Goal: Task Accomplishment & Management: Complete application form

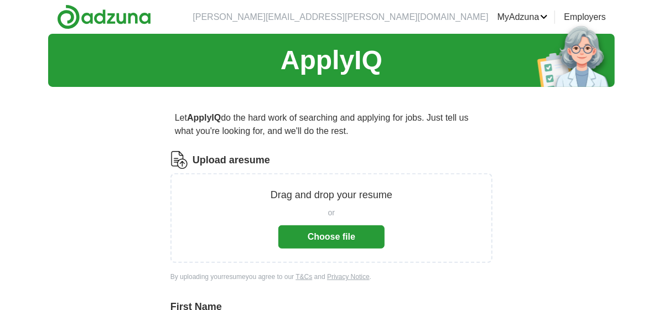
drag, startPoint x: 0, startPoint y: 0, endPoint x: 484, endPoint y: 138, distance: 503.8
click at [484, 138] on p "Let ApplyIQ do the hard work of searching and applying for jobs. Just tell us w…" at bounding box center [331, 124] width 322 height 35
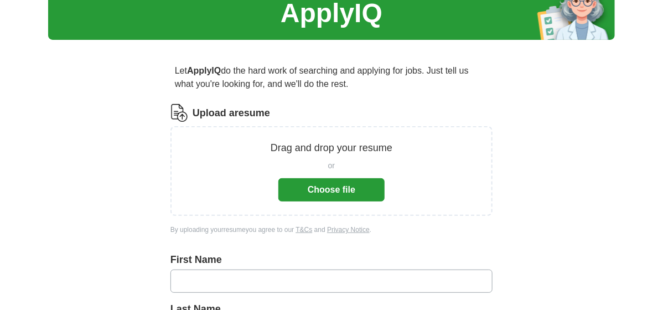
scroll to position [80, 0]
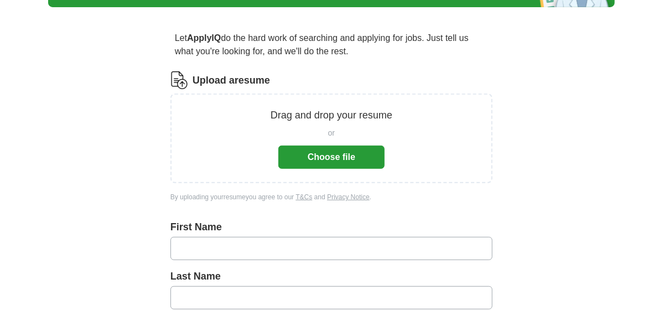
click at [326, 157] on button "Choose file" at bounding box center [331, 156] width 106 height 23
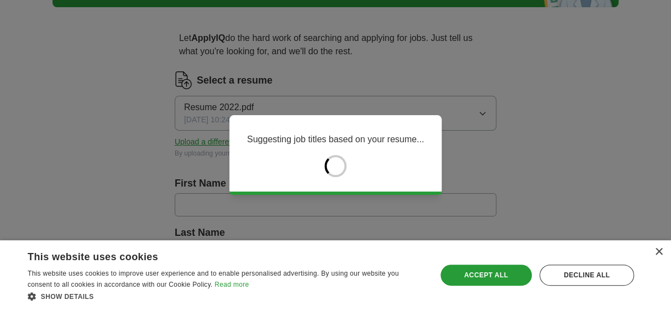
type input "****"
type input "*******"
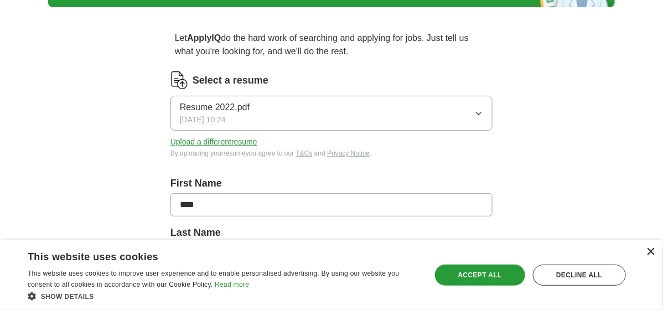
click at [652, 250] on div "×" at bounding box center [650, 252] width 8 height 8
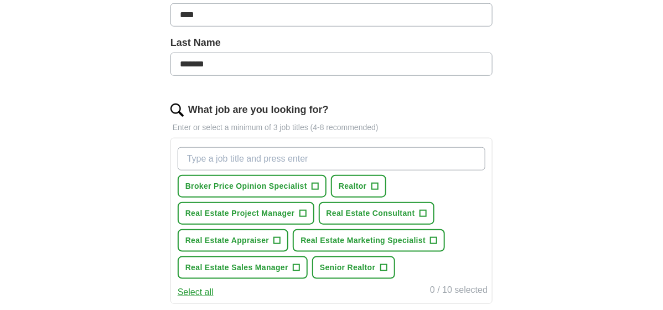
scroll to position [271, 0]
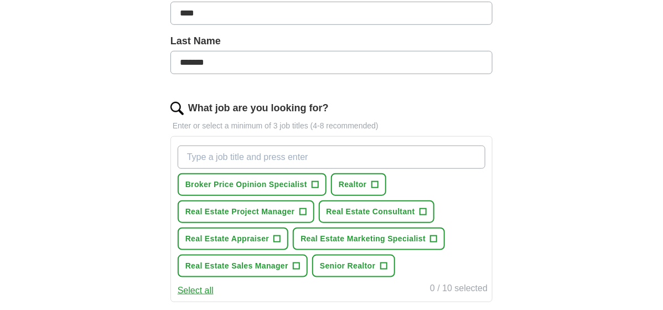
click at [256, 156] on input "What job are you looking for?" at bounding box center [331, 156] width 307 height 23
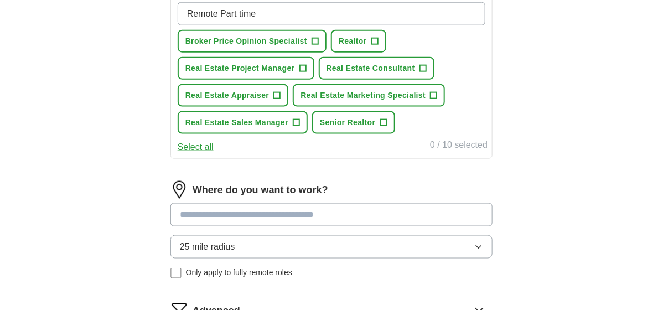
scroll to position [420, 0]
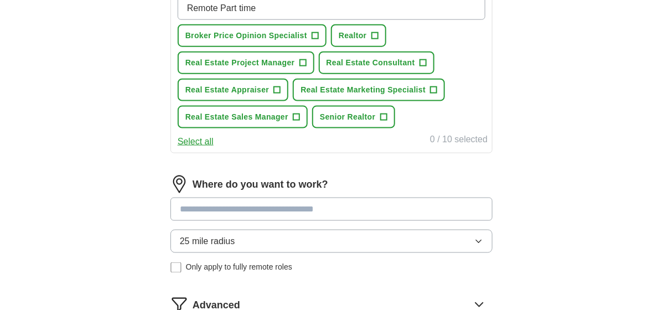
type input "Remote Part time"
click at [318, 210] on input at bounding box center [331, 208] width 322 height 23
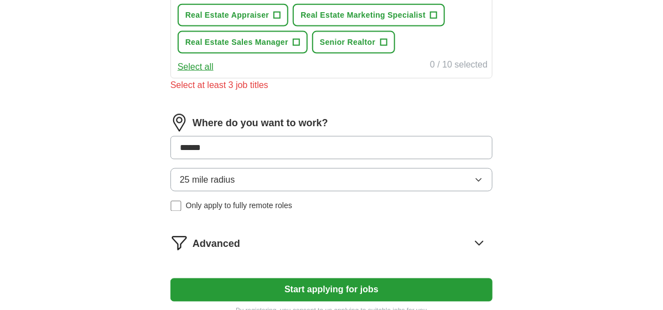
scroll to position [517, 0]
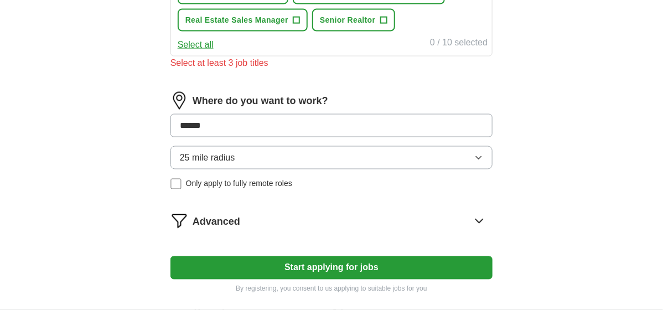
type input "******"
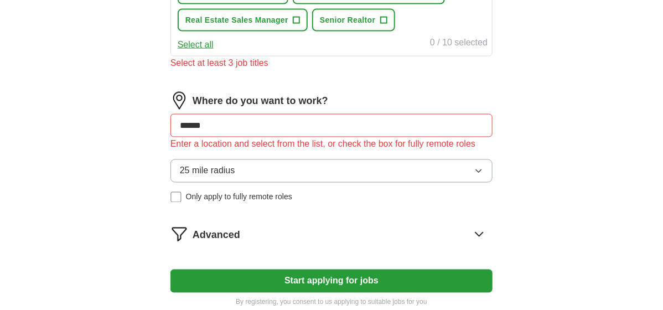
click at [481, 153] on div "Where do you want to work? ****** Enter a location and select from the list, or…" at bounding box center [331, 152] width 322 height 120
click at [311, 166] on button "25 mile radius" at bounding box center [331, 170] width 322 height 23
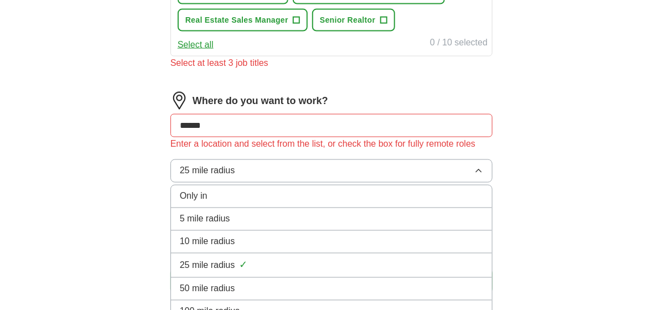
click at [265, 191] on div "Only in" at bounding box center [331, 196] width 303 height 13
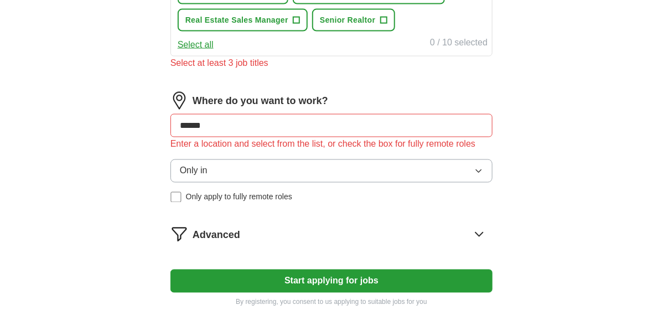
click at [231, 162] on button "Only in" at bounding box center [331, 170] width 322 height 23
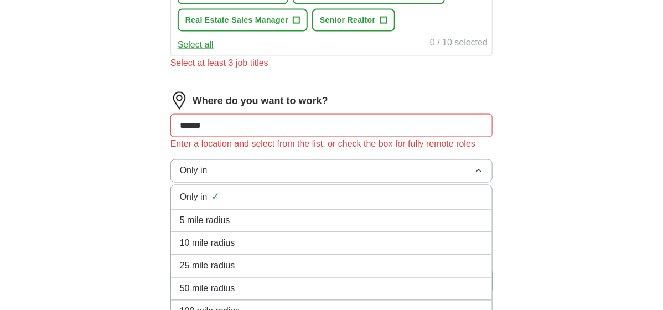
click at [222, 215] on span "5 mile radius" at bounding box center [205, 220] width 50 height 13
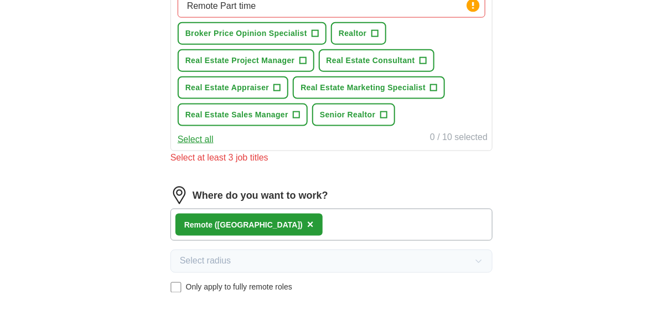
scroll to position [419, 0]
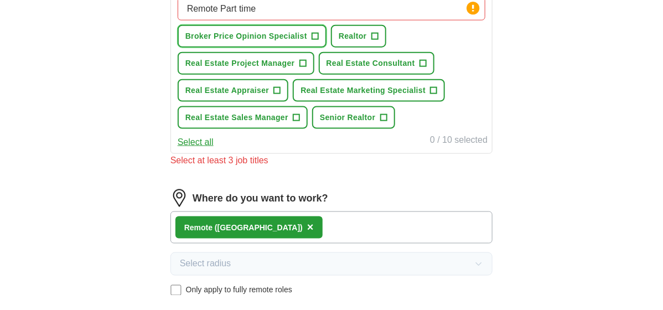
click at [315, 35] on span "+" at bounding box center [314, 36] width 7 height 9
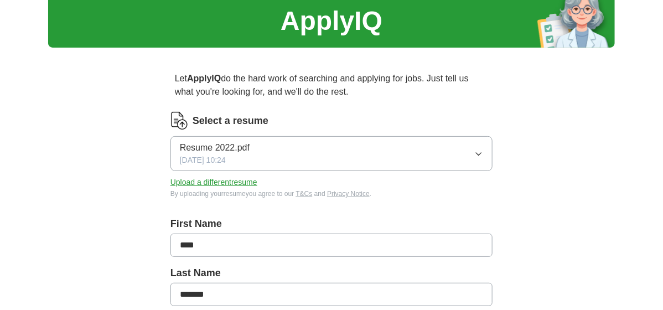
scroll to position [40, 0]
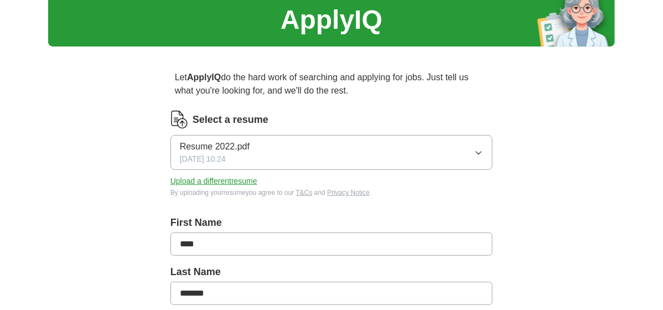
click at [477, 154] on icon "button" at bounding box center [478, 152] width 9 height 9
click at [242, 185] on span "Resume 2022.pdf" at bounding box center [215, 184] width 70 height 13
click at [242, 185] on button "Upload a different resume" at bounding box center [213, 181] width 87 height 12
click at [270, 159] on button "Resume 2022.pdf [DATE] 10:24" at bounding box center [331, 152] width 322 height 35
click at [235, 148] on span "Resume 2022.pdf" at bounding box center [215, 146] width 70 height 13
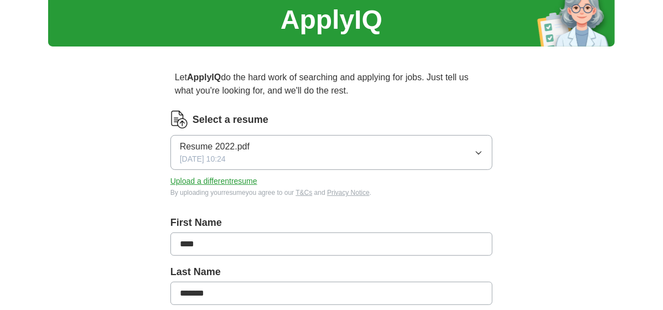
drag, startPoint x: 235, startPoint y: 148, endPoint x: 531, endPoint y: 95, distance: 301.1
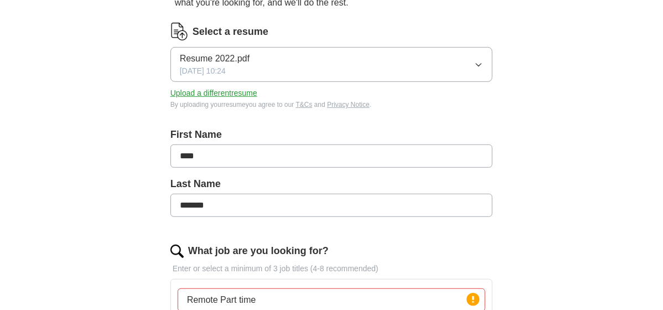
scroll to position [0, 0]
